Goal: Check status

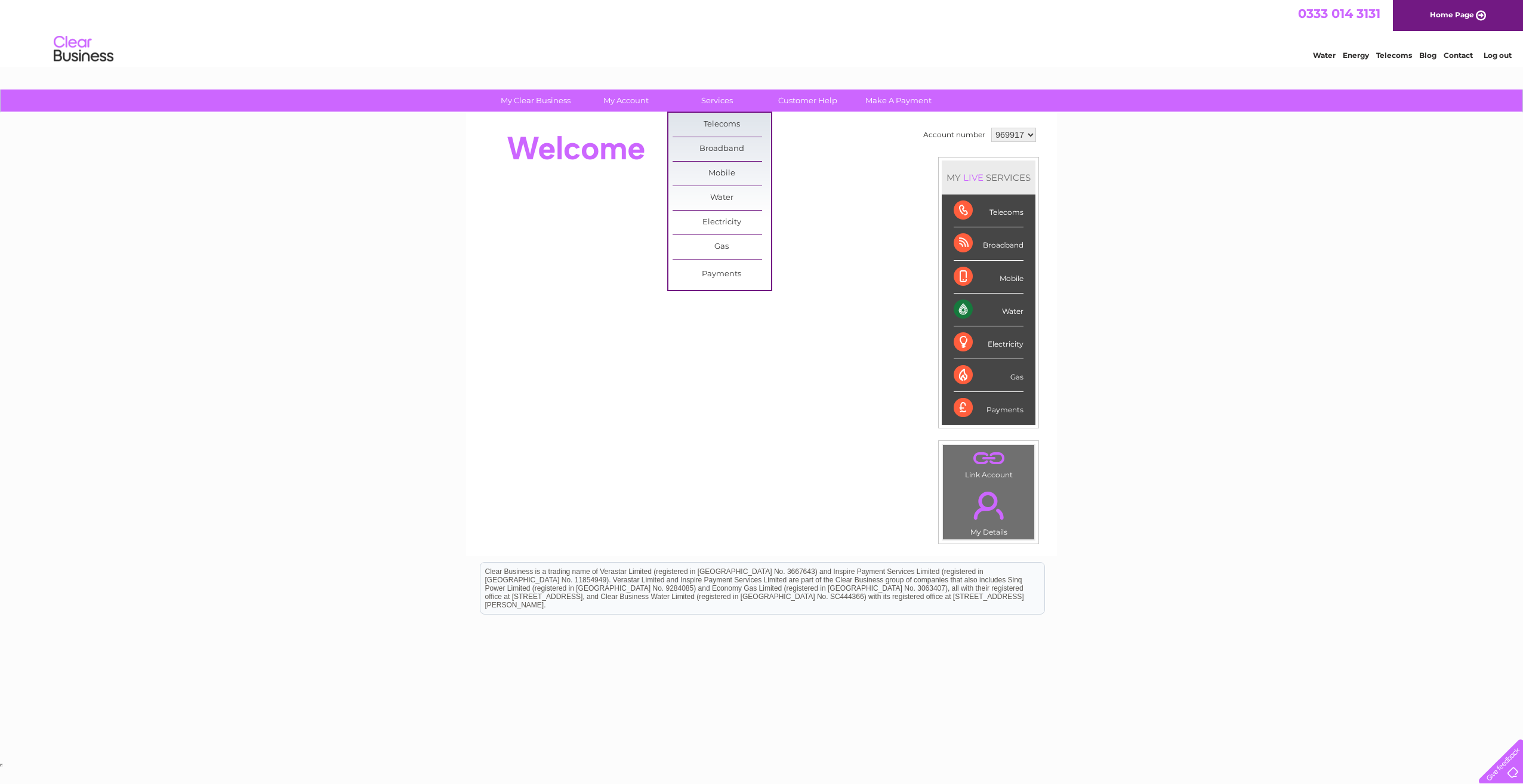
drag, startPoint x: 719, startPoint y: 139, endPoint x: 783, endPoint y: 161, distance: 67.7
click at [719, 139] on link "Broadband" at bounding box center [722, 148] width 98 height 24
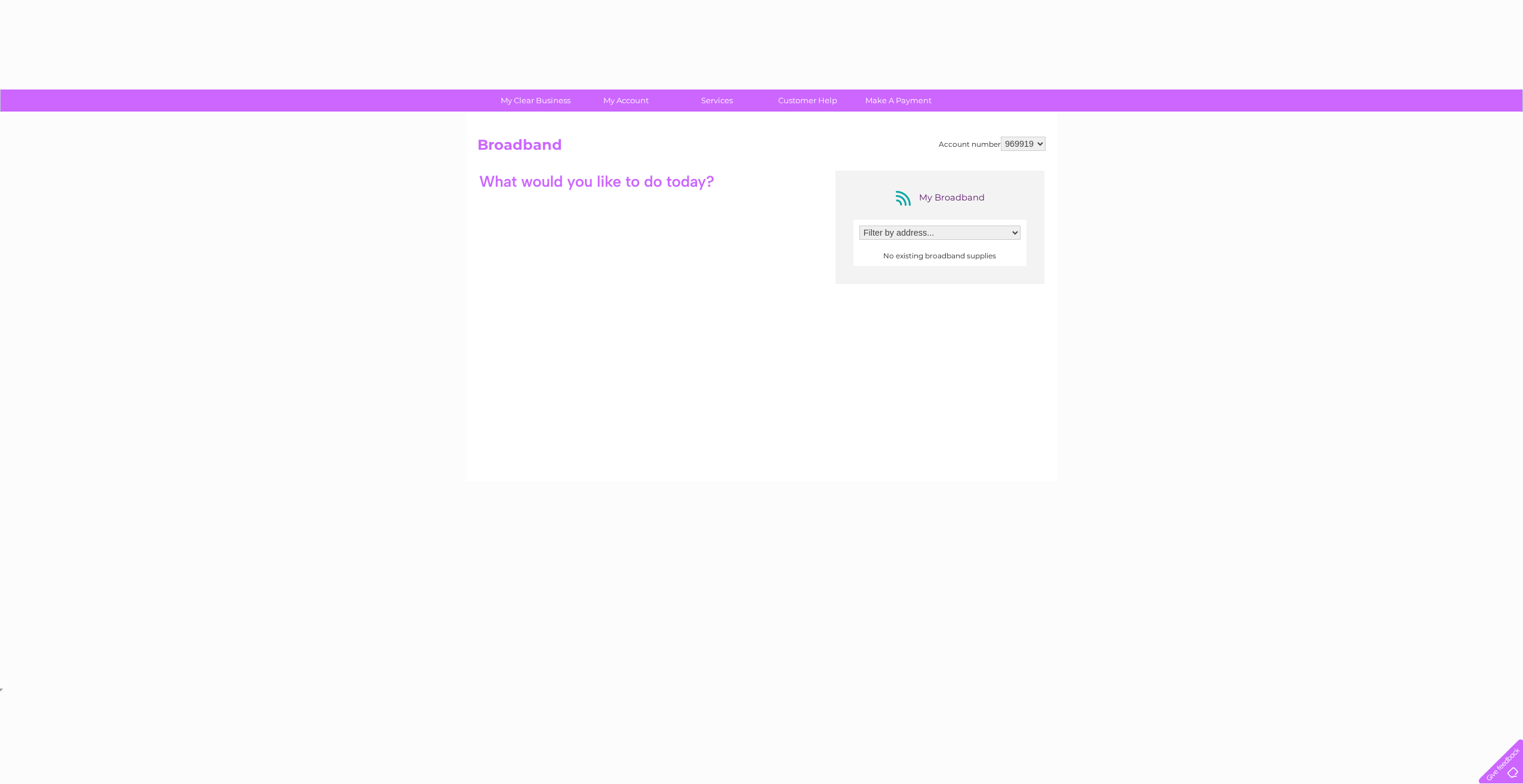
select select "969919"
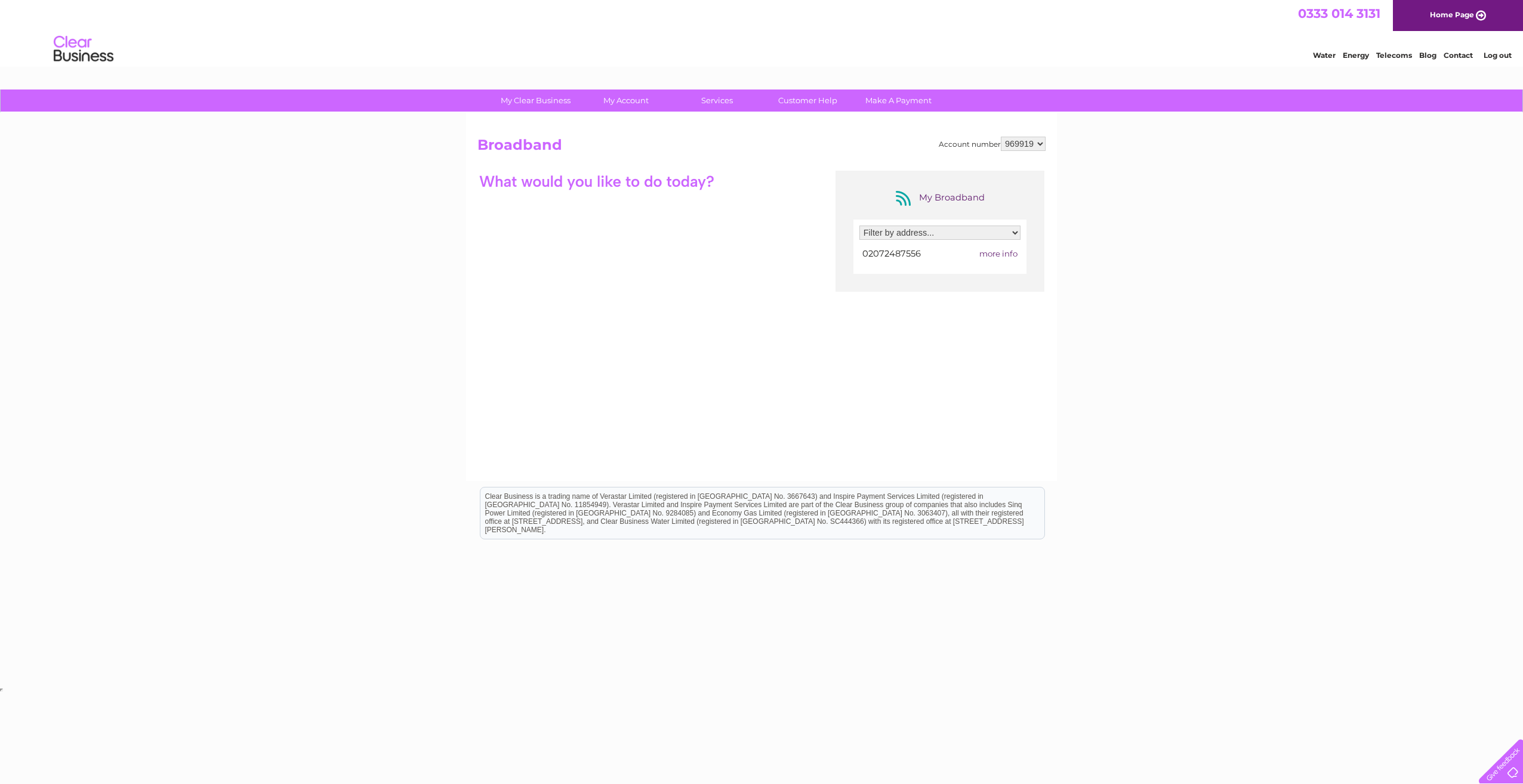
click at [916, 235] on select "Filter by address... 148A Queen Victoria Street, London, London, EC4V 4BY" at bounding box center [940, 232] width 161 height 14
select select "2003618"
click at [860, 225] on select "Filter by address... 148A Queen Victoria Street, London, London, EC4V 4BY" at bounding box center [940, 232] width 161 height 14
click at [1002, 255] on div at bounding box center [940, 254] width 161 height 16
click at [1002, 257] on span "more info" at bounding box center [998, 254] width 38 height 9
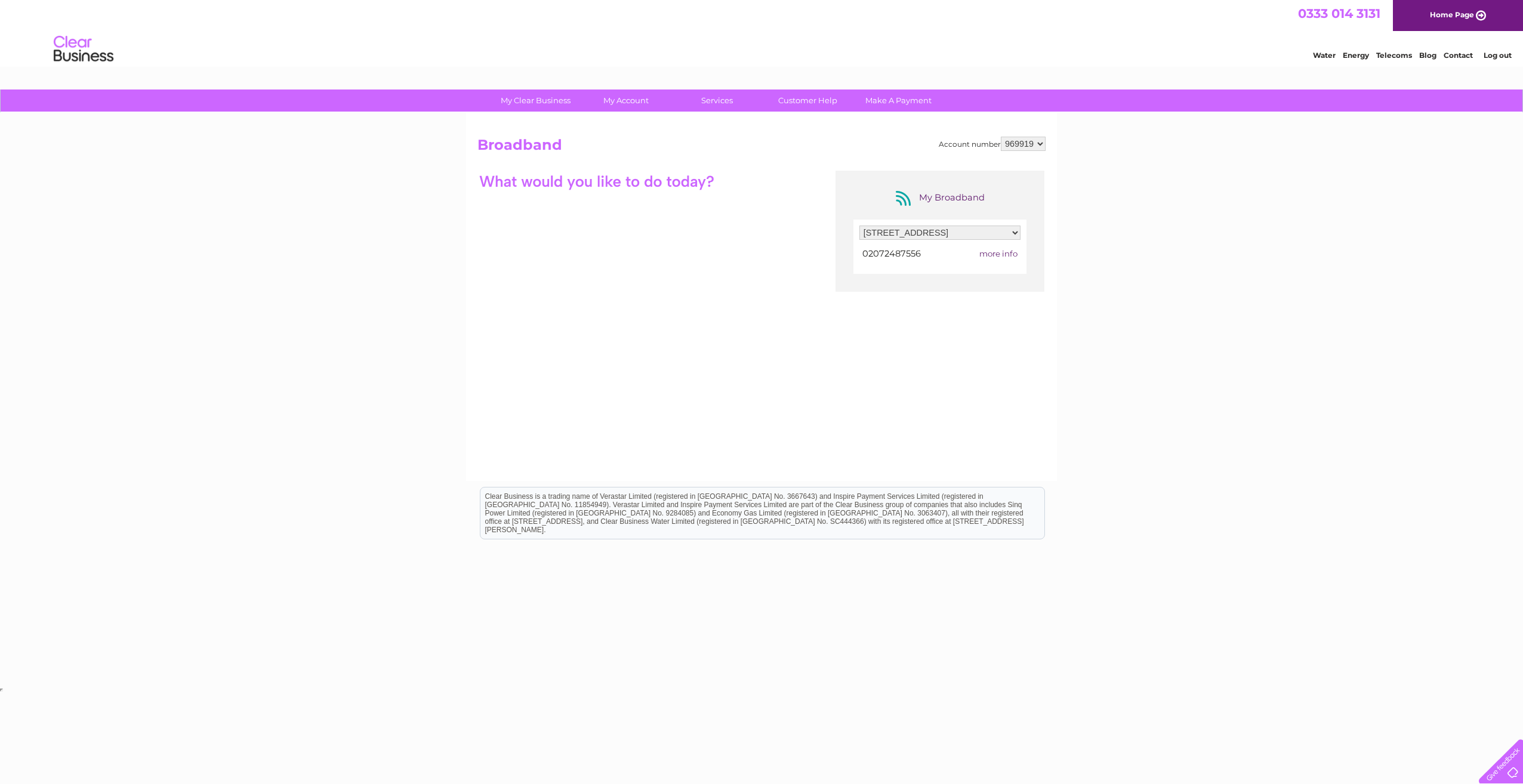
click at [1002, 257] on span "more info" at bounding box center [998, 254] width 38 height 9
click at [1005, 256] on span "more info" at bounding box center [998, 254] width 38 height 9
click at [690, 280] on div "My Broadband Filter by address... 148A Queen Victoria Street, London, London, E…" at bounding box center [762, 287] width 568 height 233
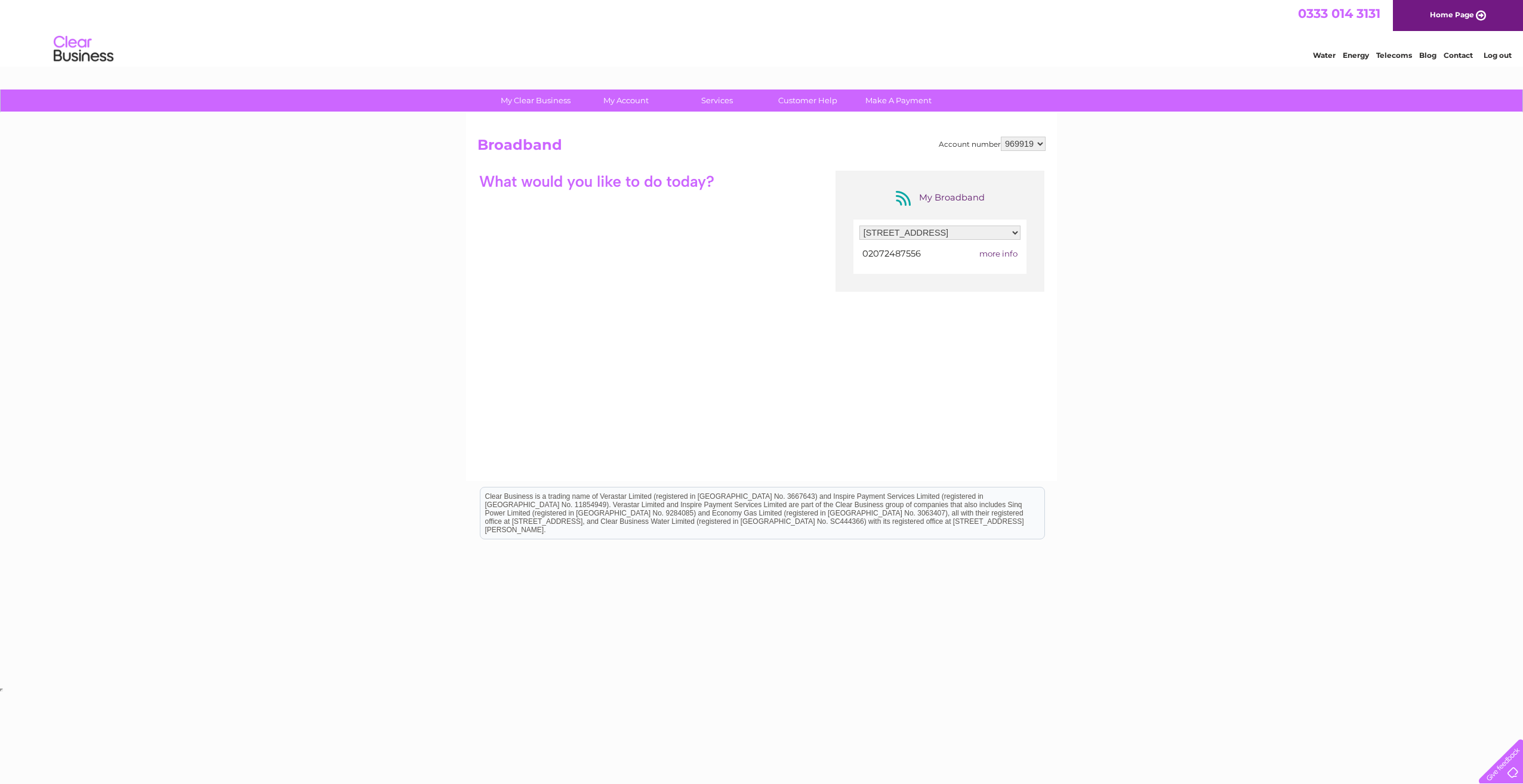
click at [975, 254] on td "more info" at bounding box center [988, 254] width 66 height 16
drag, startPoint x: 975, startPoint y: 254, endPoint x: 1013, endPoint y: 254, distance: 38.0
click at [1013, 254] on span "more info" at bounding box center [998, 254] width 38 height 9
drag, startPoint x: 1021, startPoint y: 254, endPoint x: 963, endPoint y: 254, distance: 58.0
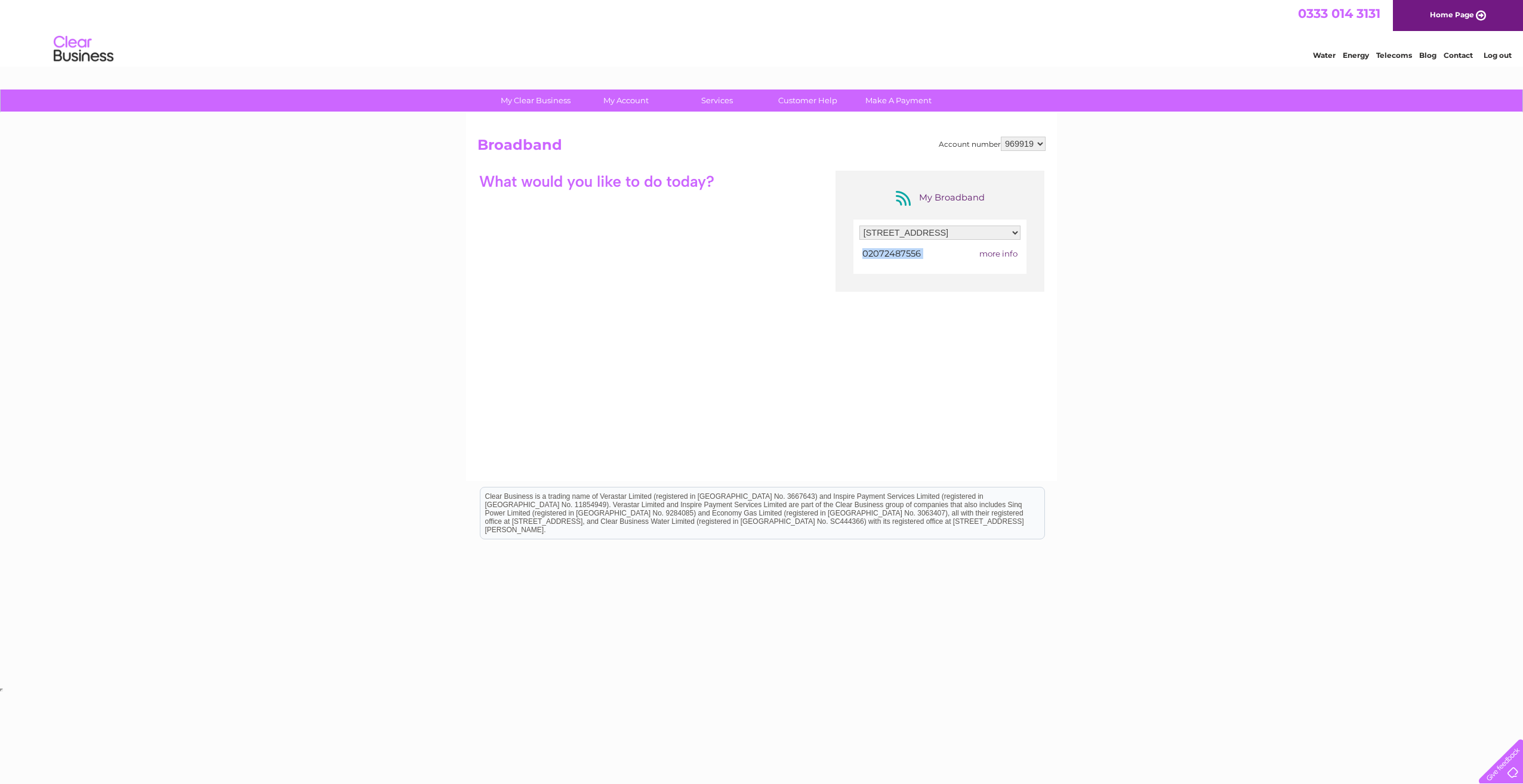
click at [963, 254] on div "Filter by address... 148A Queen Victoria Street, London, London, EC4V 4BY 02072…" at bounding box center [939, 247] width 173 height 55
drag, startPoint x: 963, startPoint y: 254, endPoint x: 979, endPoint y: 254, distance: 16.0
click at [979, 254] on td "more info" at bounding box center [988, 254] width 66 height 16
drag, startPoint x: 979, startPoint y: 254, endPoint x: 1013, endPoint y: 252, distance: 34.1
click at [1013, 252] on td "more info" at bounding box center [988, 254] width 66 height 16
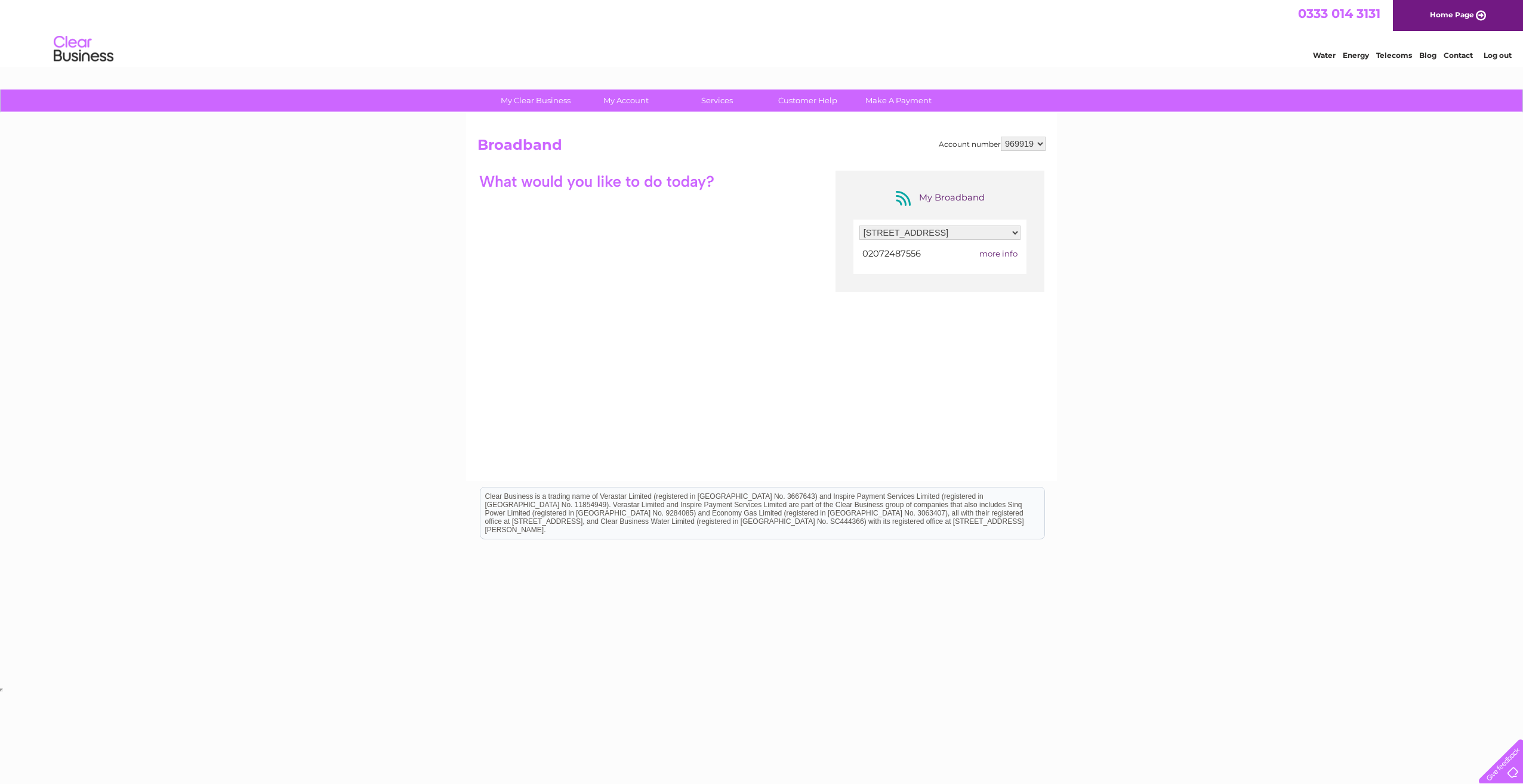
drag, startPoint x: 1013, startPoint y: 252, endPoint x: 1094, endPoint y: 266, distance: 82.2
click at [1094, 266] on div "My Clear Business Login Details My Details My Preferences Link Account My Accou…" at bounding box center [762, 387] width 1523 height 595
click at [995, 259] on td "more info" at bounding box center [988, 254] width 66 height 16
click at [993, 254] on span "more info" at bounding box center [998, 254] width 38 height 9
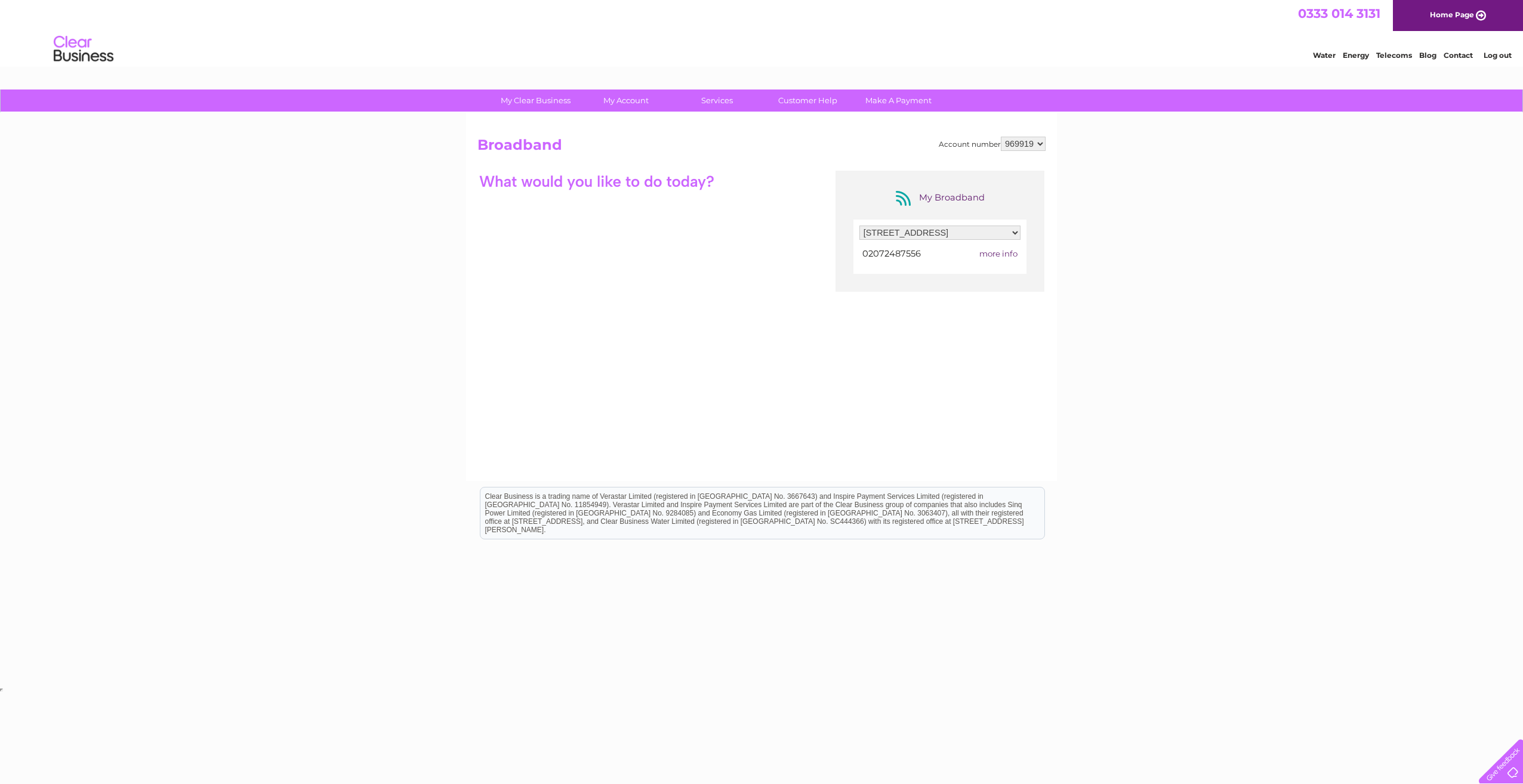
click at [540, 303] on div "My Broadband Filter by address... 148A Queen Victoria Street, London, London, E…" at bounding box center [762, 287] width 568 height 233
